Goal: Task Accomplishment & Management: Use online tool/utility

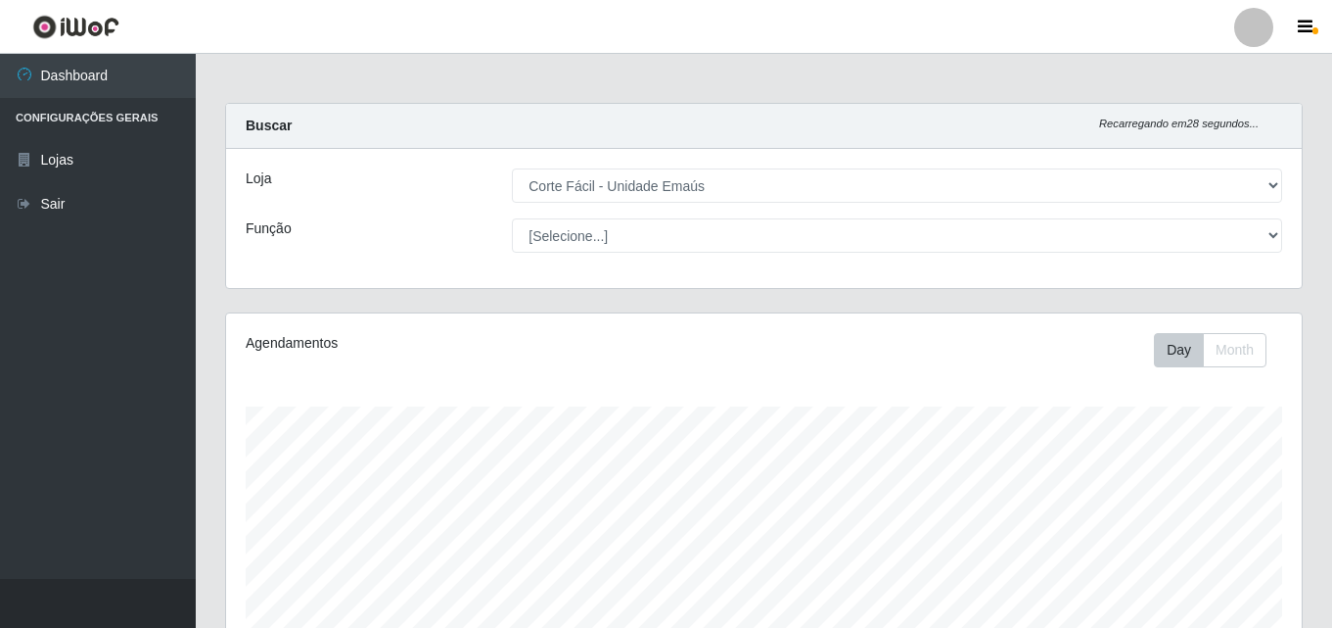
select select "201"
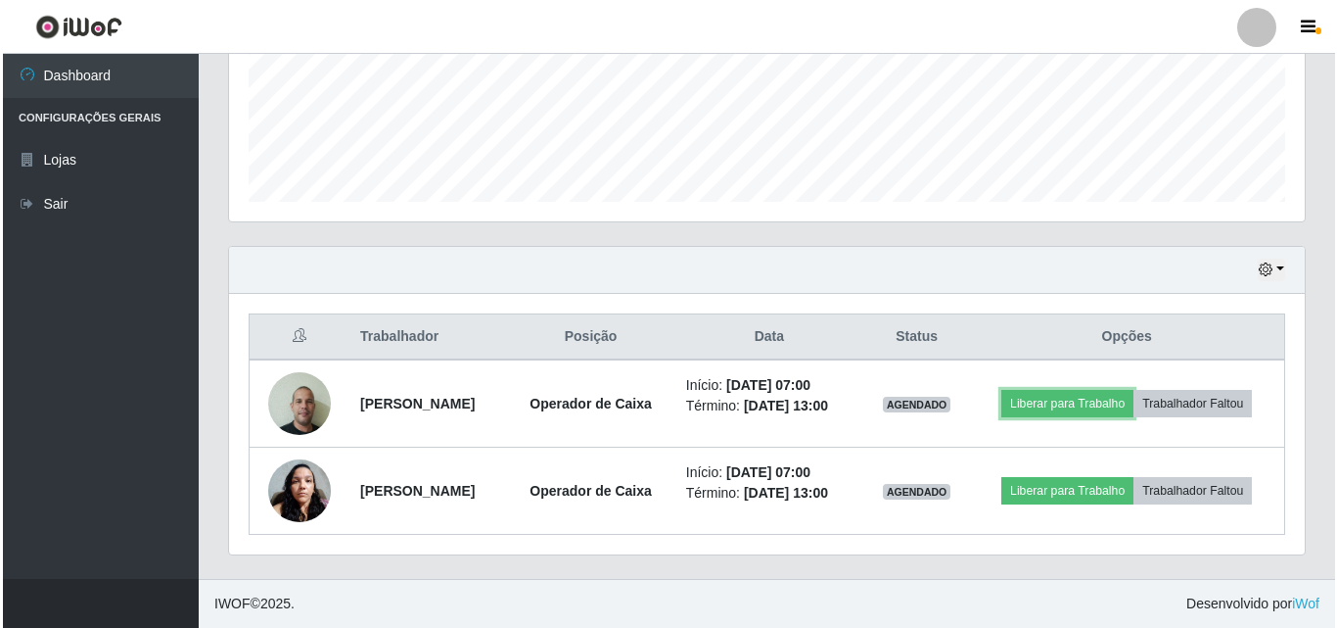
scroll to position [406, 1076]
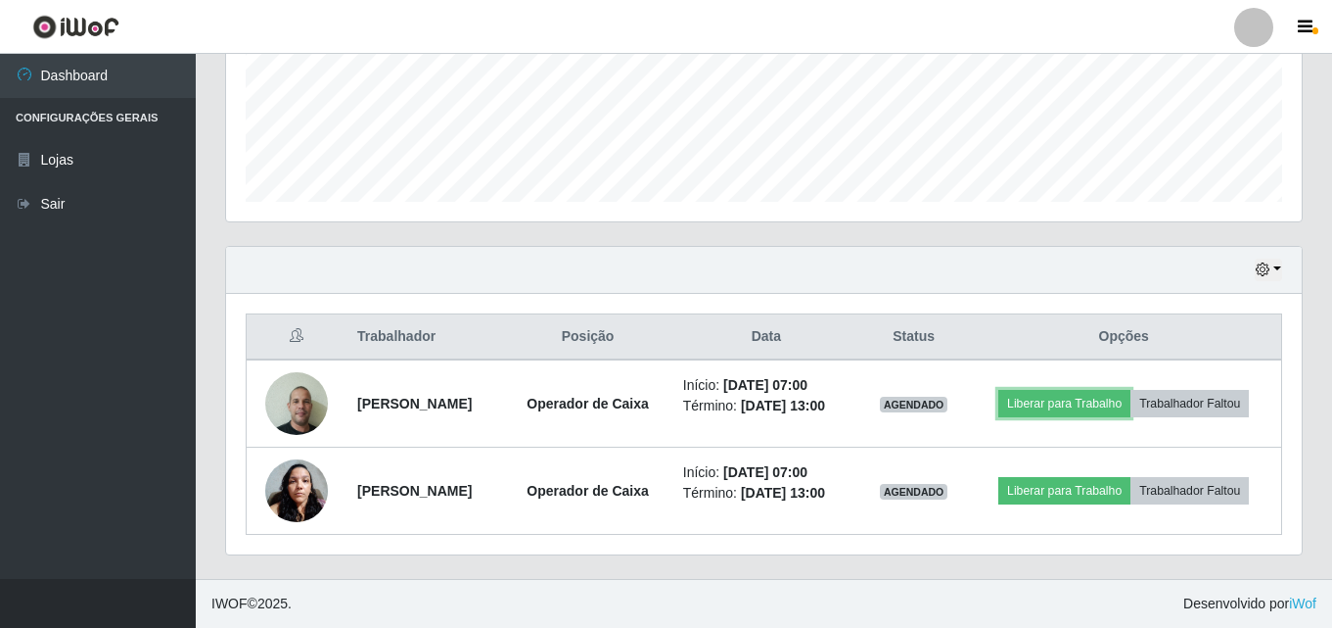
click at [1074, 403] on button "Liberar para Trabalho" at bounding box center [1065, 403] width 132 height 27
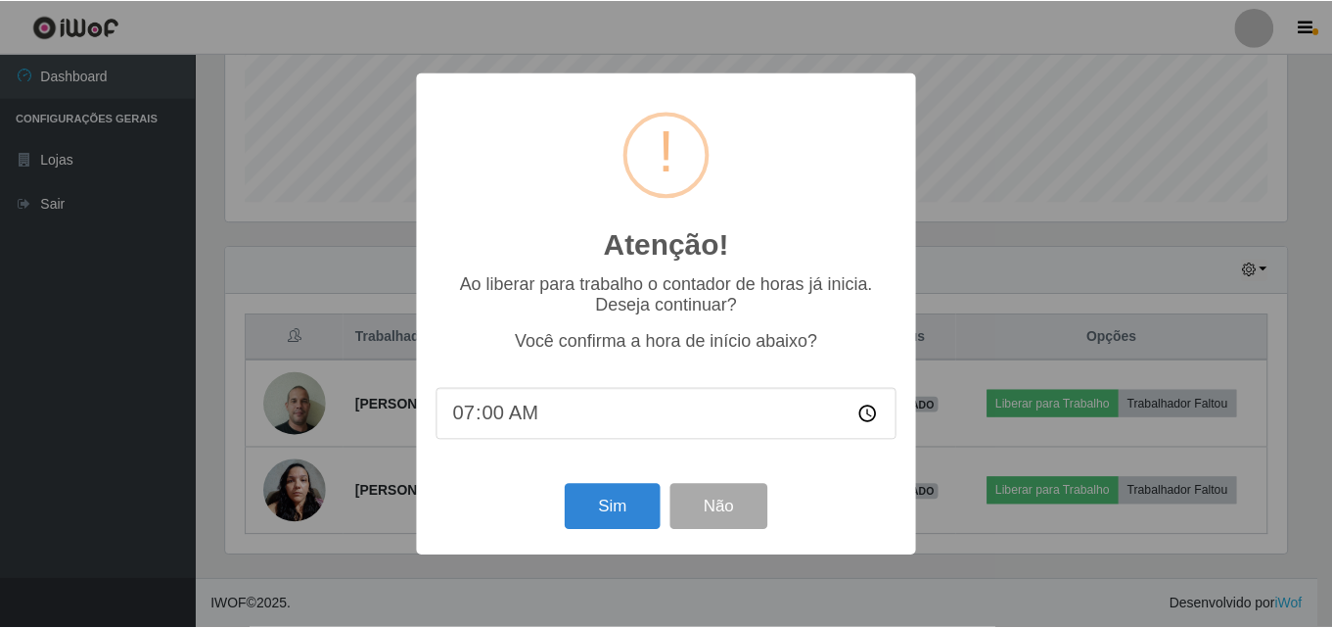
scroll to position [406, 1066]
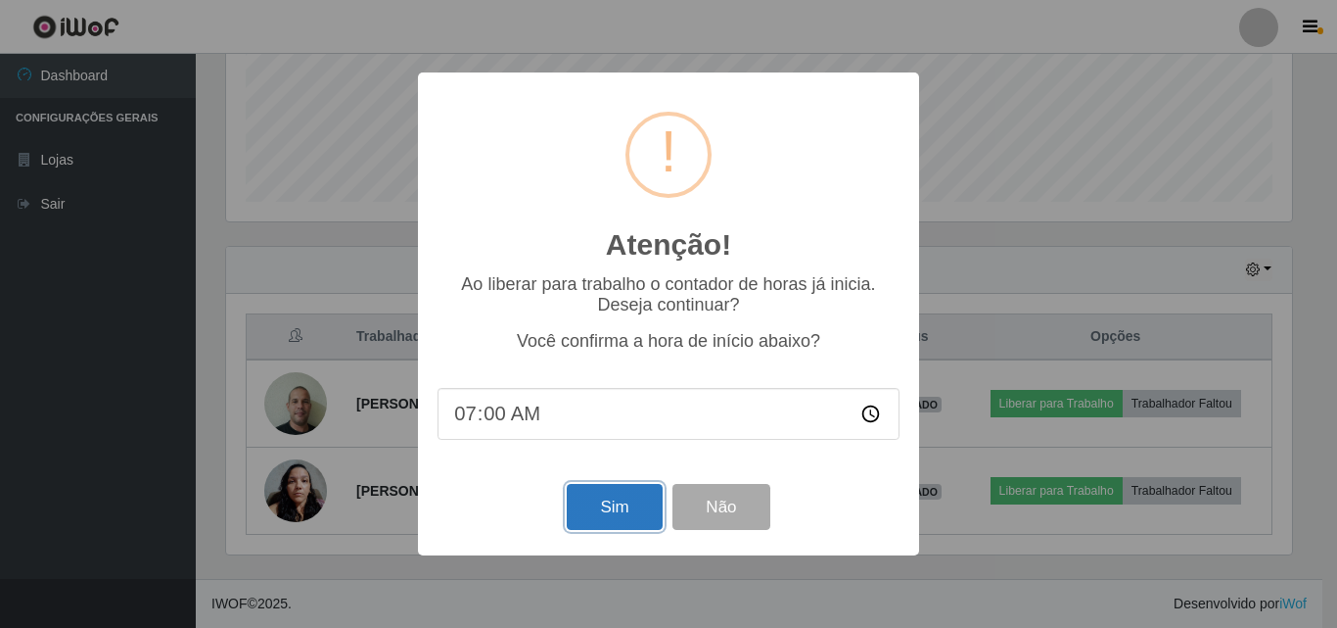
click at [599, 498] on button "Sim" at bounding box center [614, 507] width 95 height 46
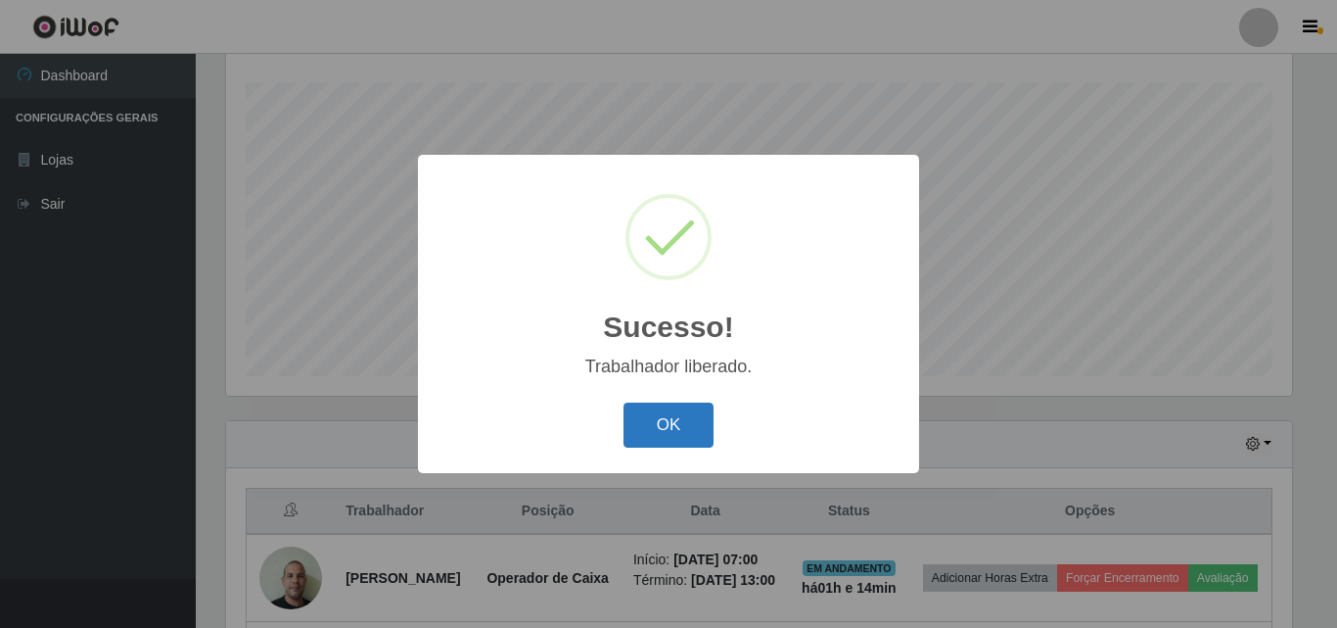
click at [659, 421] on button "OK" at bounding box center [669, 425] width 91 height 46
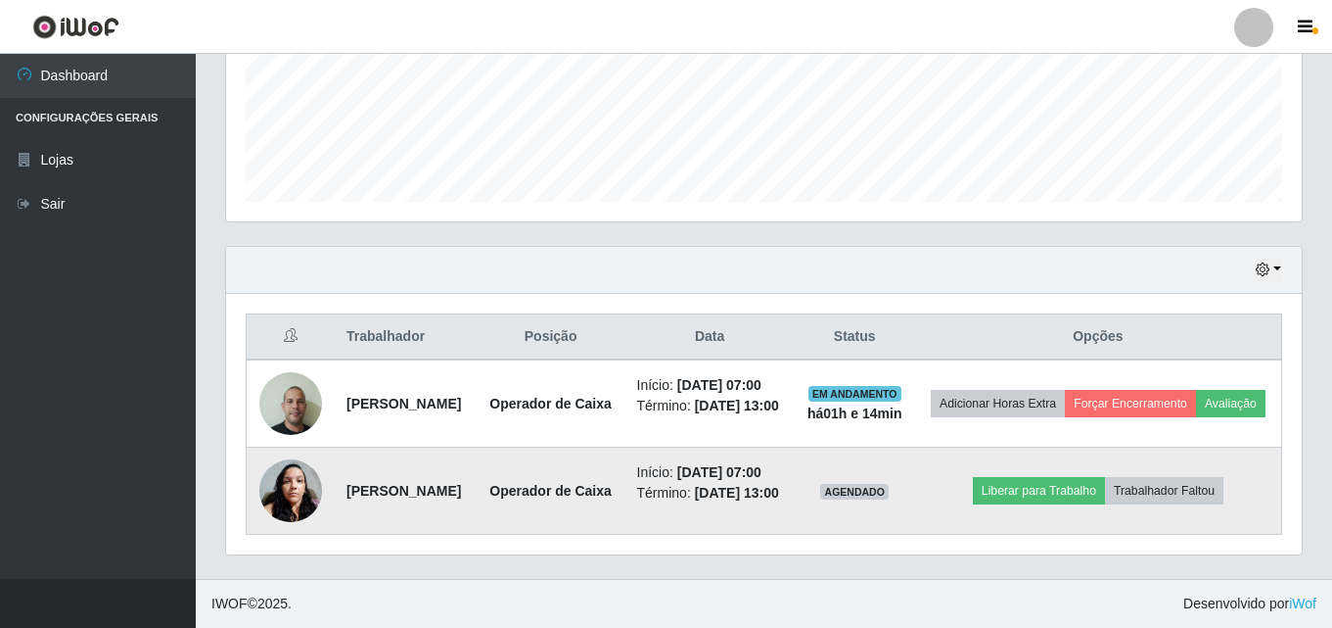
scroll to position [569, 0]
click at [1084, 477] on button "Liberar para Trabalho" at bounding box center [1039, 490] width 132 height 27
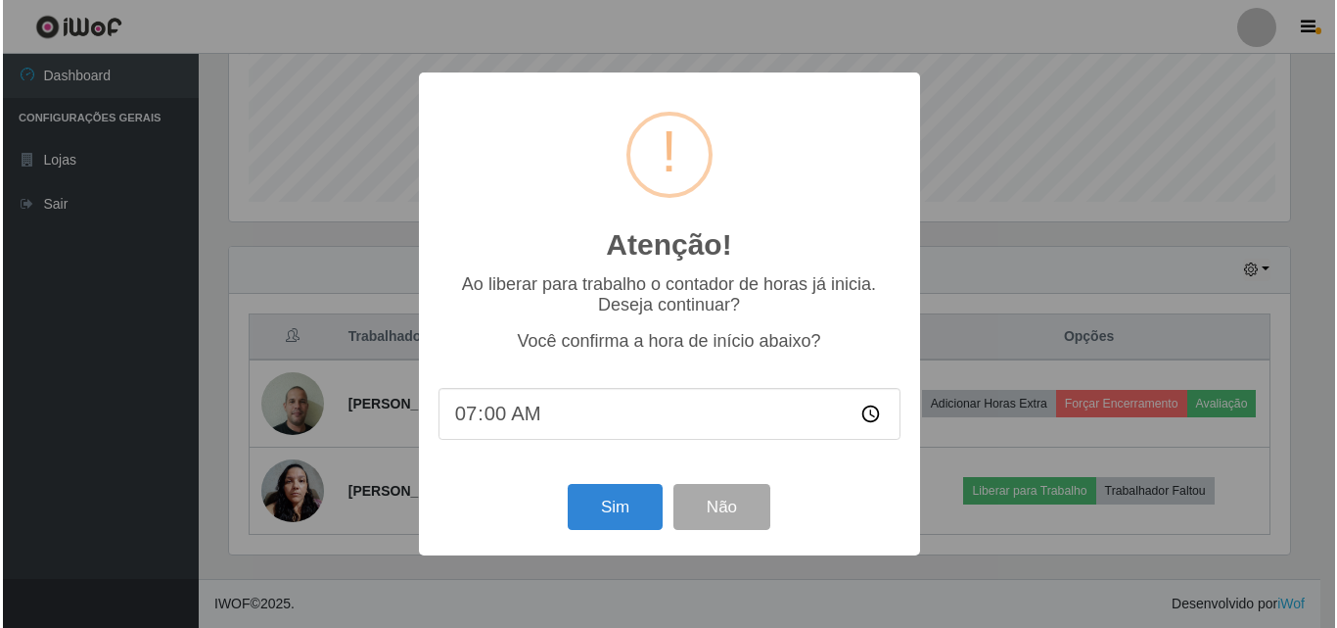
scroll to position [406, 1066]
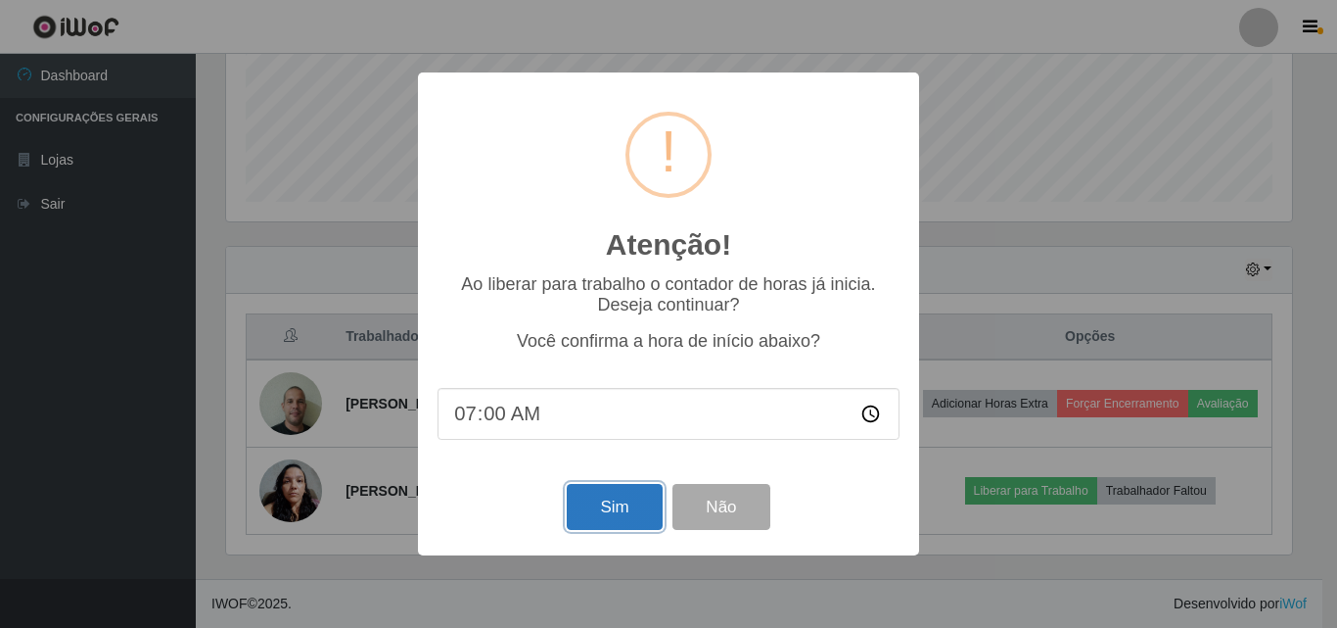
click at [625, 508] on button "Sim" at bounding box center [614, 507] width 95 height 46
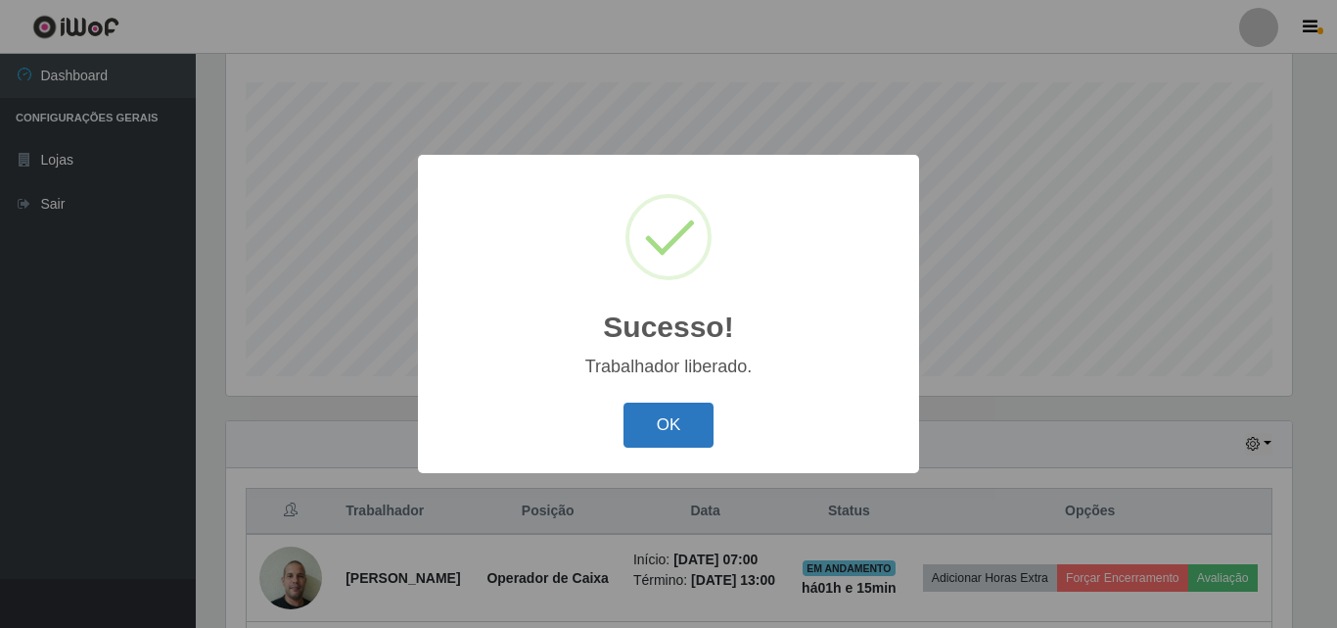
click at [667, 425] on button "OK" at bounding box center [669, 425] width 91 height 46
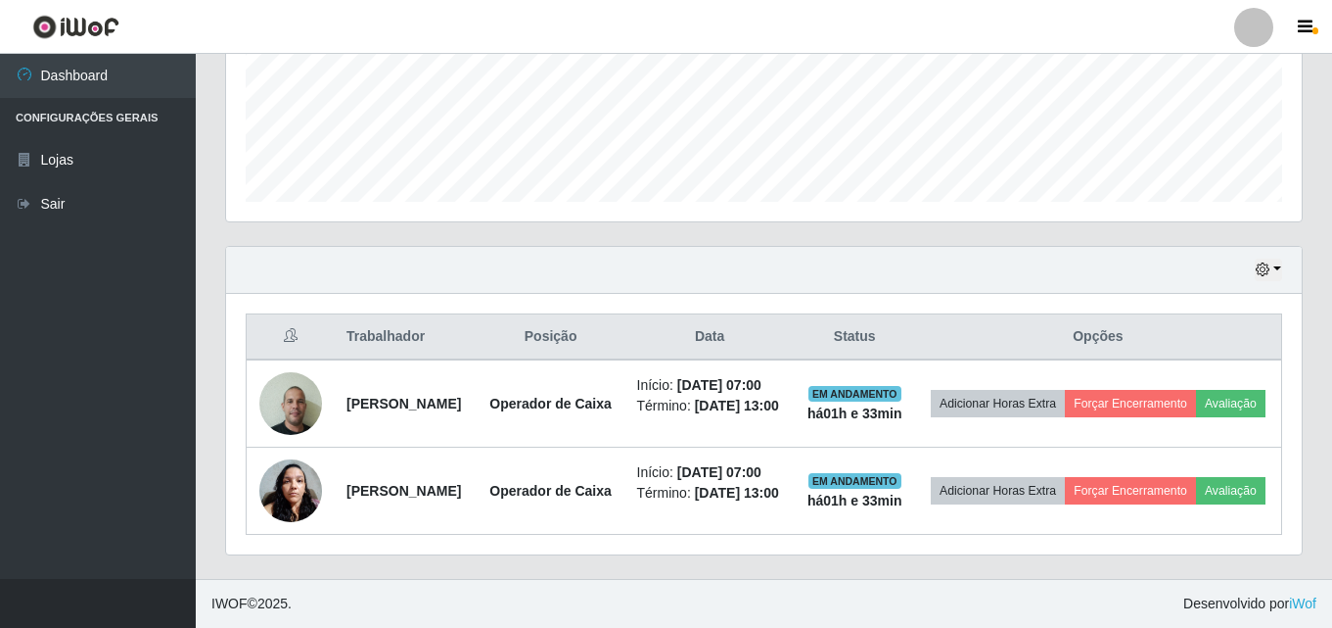
scroll to position [569, 0]
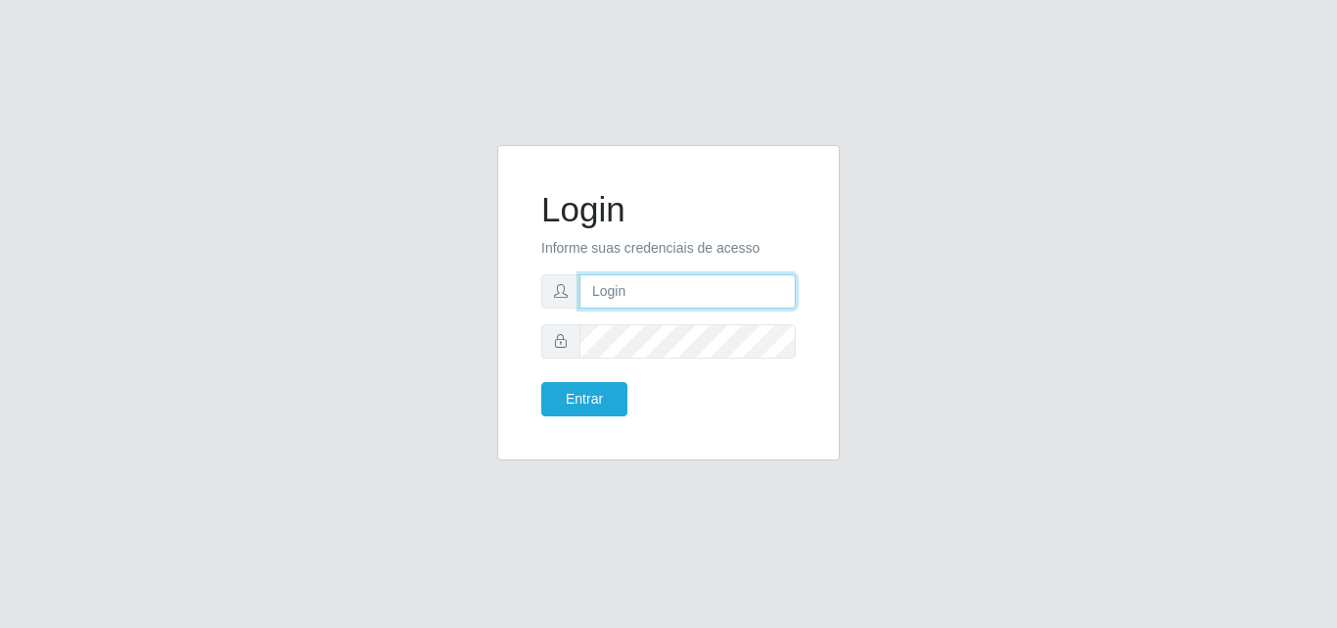
click at [738, 284] on input "text" at bounding box center [688, 291] width 216 height 34
type input "flaviaaraujo29@hotmail.com"
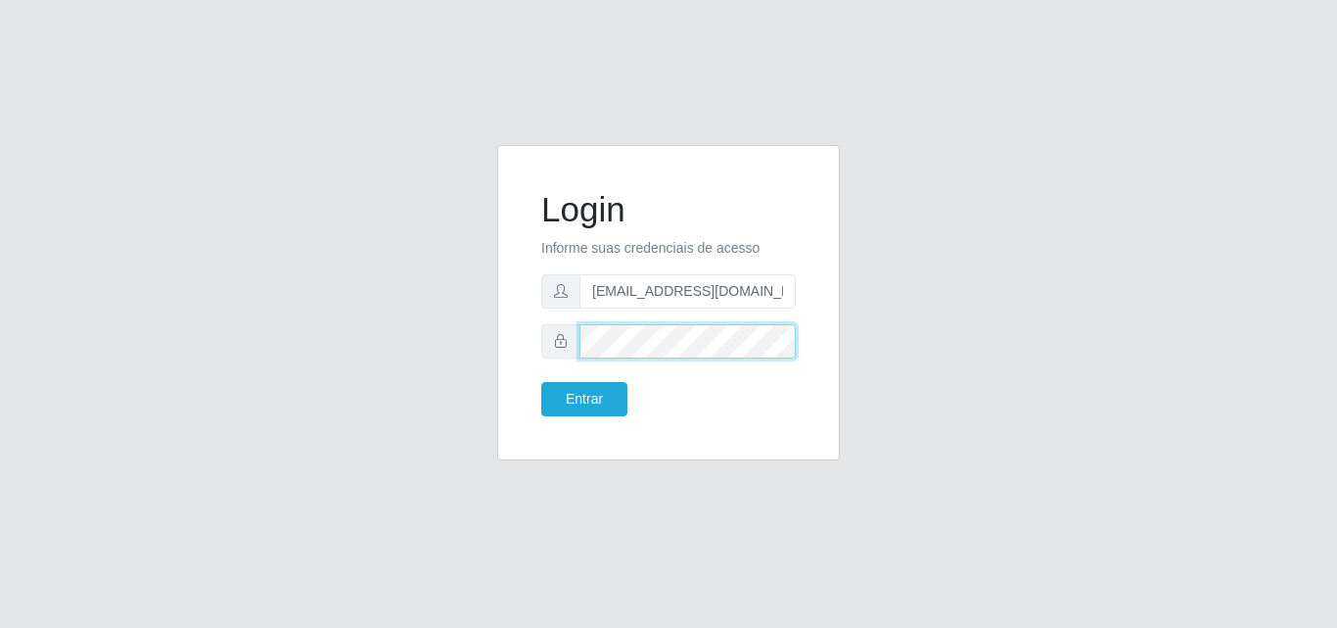
click at [541, 382] on button "Entrar" at bounding box center [584, 399] width 86 height 34
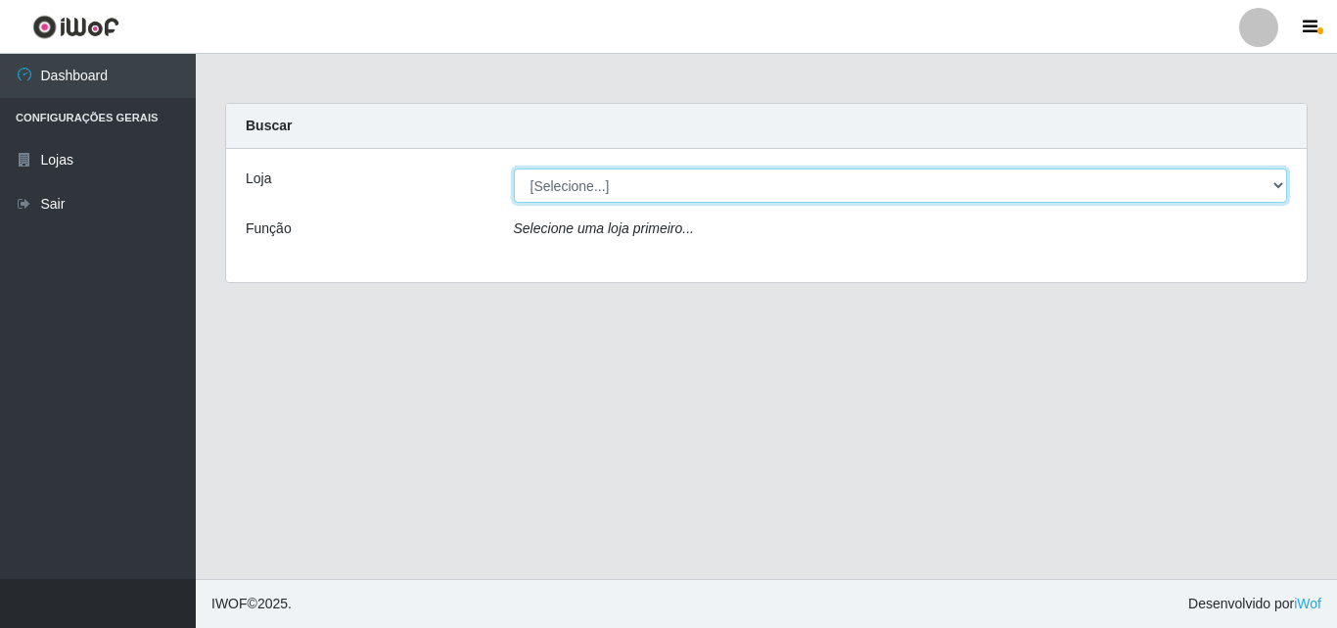
click at [1116, 193] on select "[Selecione...] Corte Fácil - Unidade Emaús" at bounding box center [901, 185] width 774 height 34
select select "201"
click at [514, 168] on select "[Selecione...] Corte Fácil - Unidade Emaús" at bounding box center [901, 185] width 774 height 34
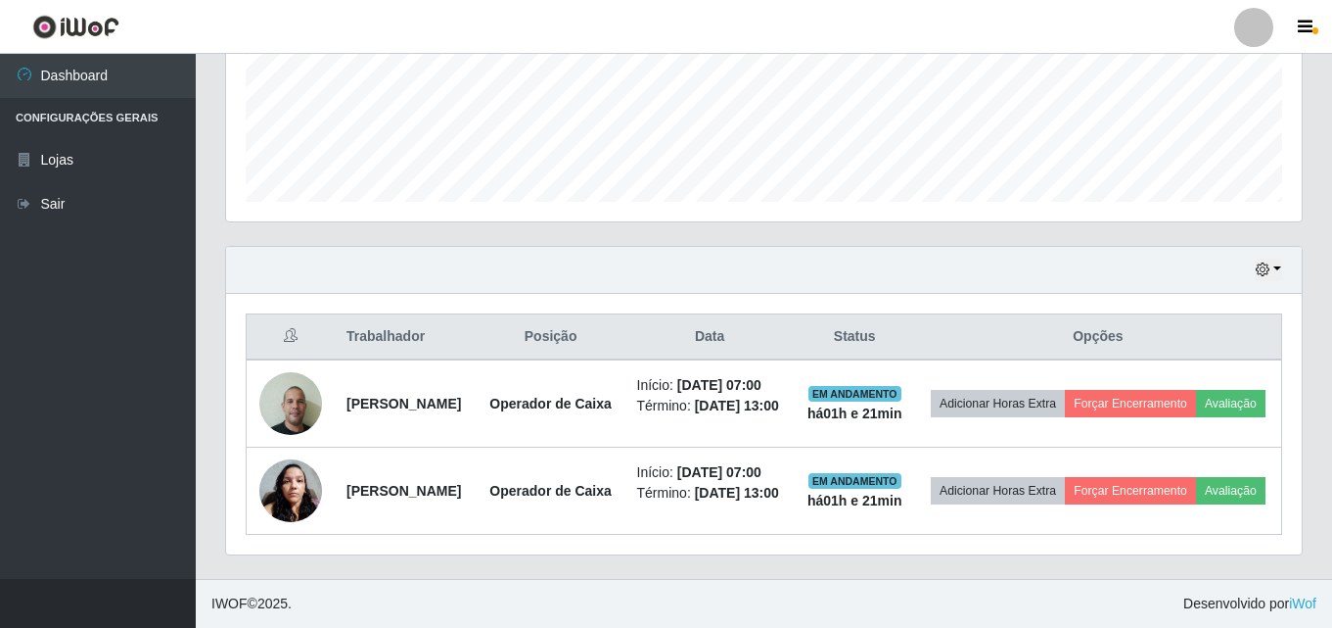
scroll to position [569, 0]
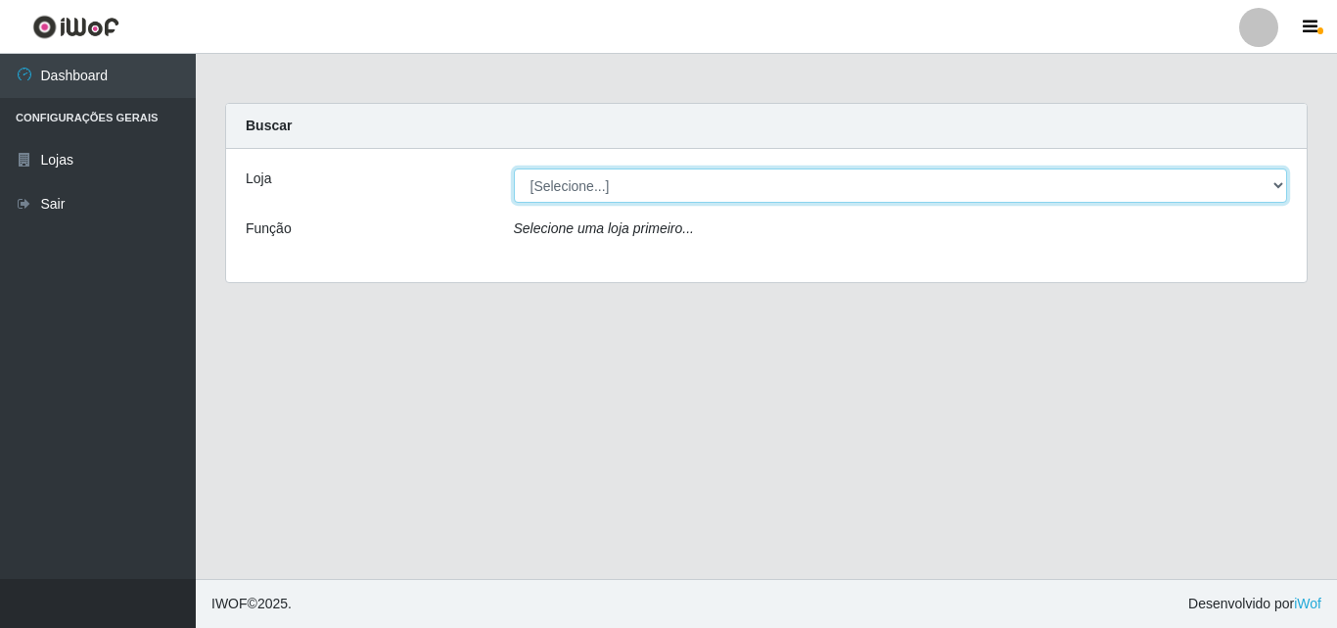
click at [787, 190] on select "[Selecione...] Corte Fácil - Unidade Emaús" at bounding box center [901, 185] width 774 height 34
select select "201"
click at [514, 168] on select "[Selecione...] Corte Fácil - Unidade Emaús" at bounding box center [901, 185] width 774 height 34
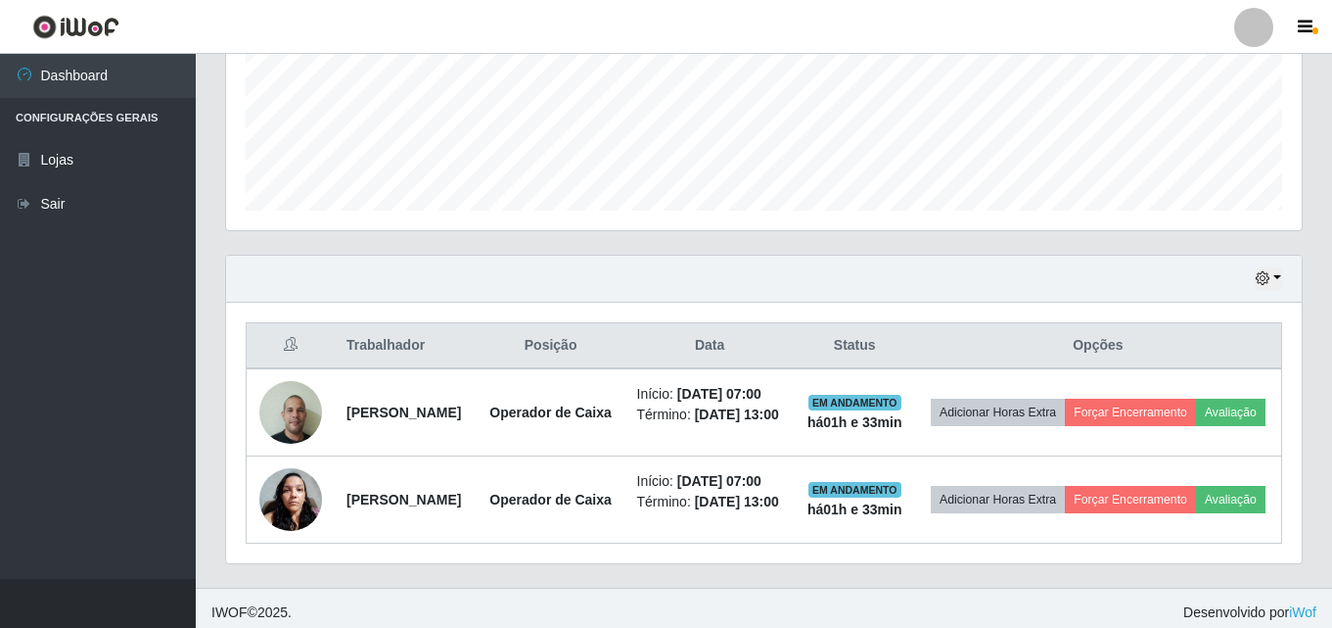
scroll to position [569, 0]
